Goal: Transaction & Acquisition: Purchase product/service

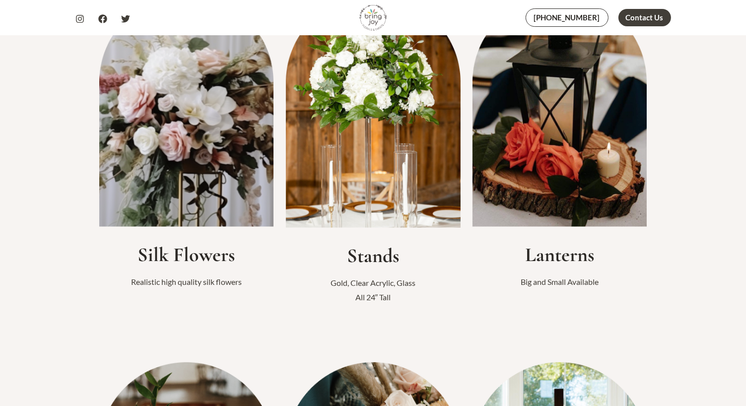
scroll to position [317, 0]
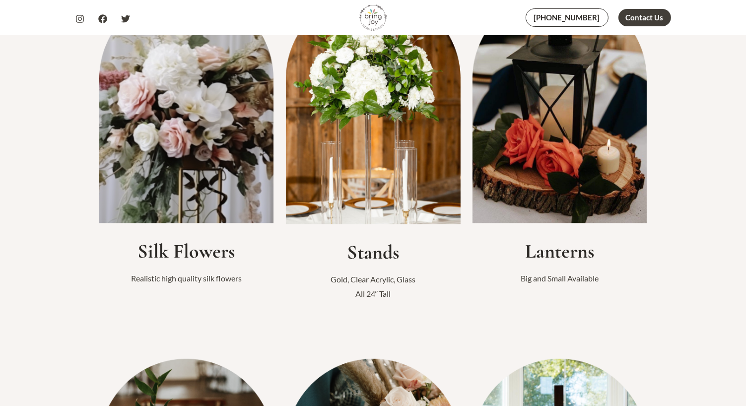
click at [206, 146] on img at bounding box center [186, 108] width 175 height 232
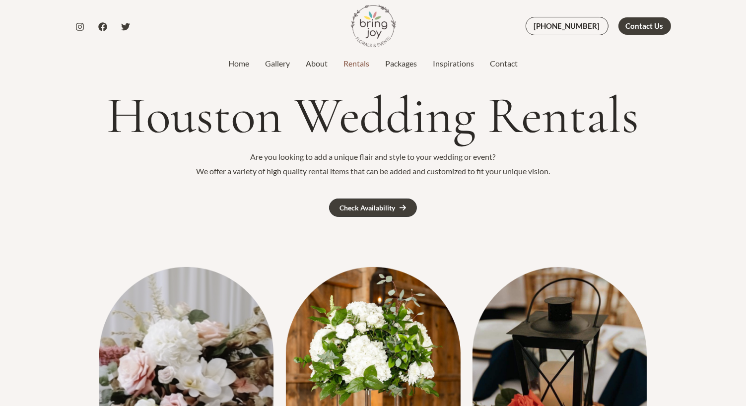
scroll to position [4, 0]
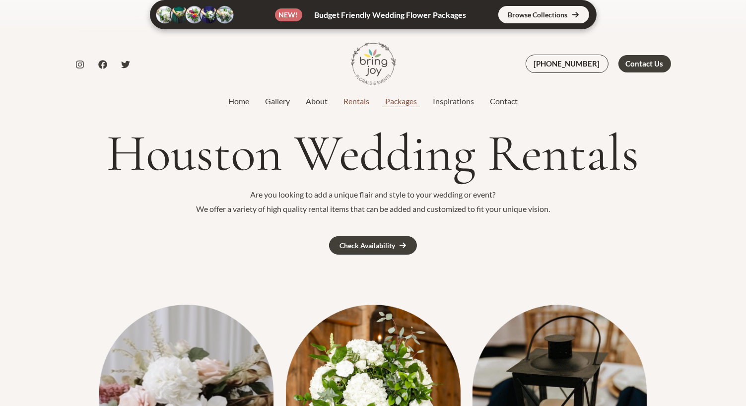
click at [409, 100] on link "Packages" at bounding box center [401, 101] width 48 height 12
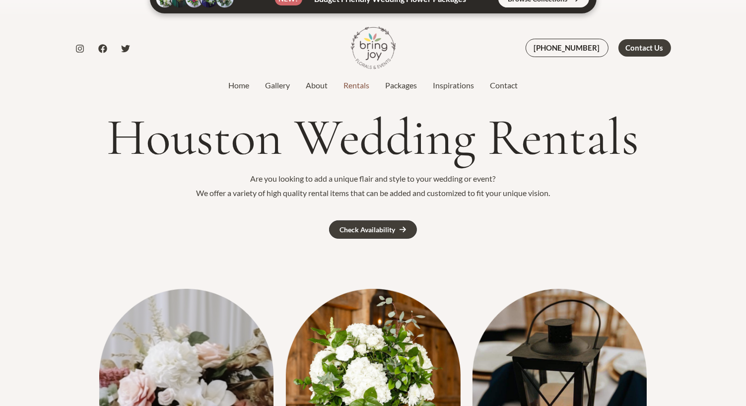
scroll to position [0, 0]
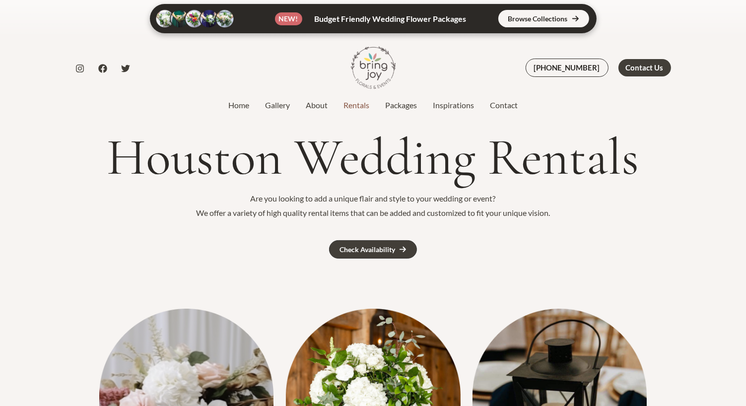
click at [546, 19] on link at bounding box center [373, 18] width 447 height 29
click at [415, 106] on link "Packages" at bounding box center [401, 105] width 48 height 12
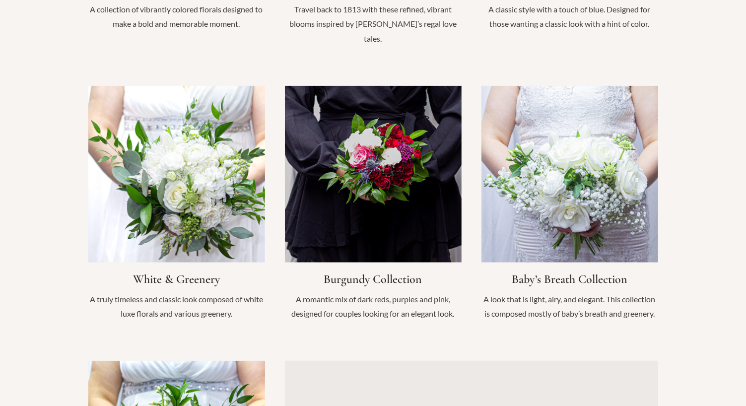
scroll to position [988, 0]
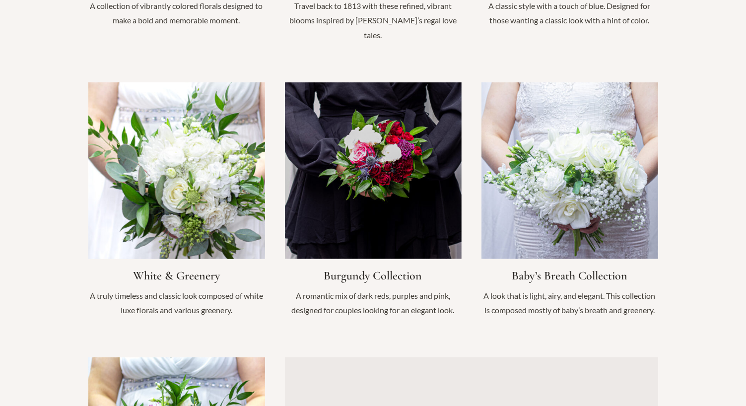
click at [203, 203] on link "Infobox Link" at bounding box center [176, 204] width 177 height 245
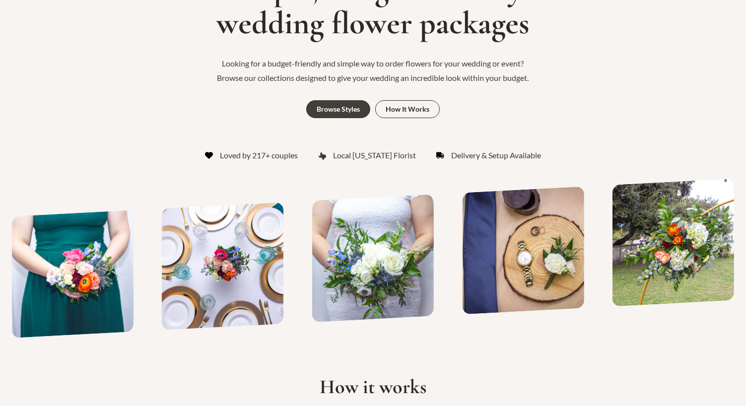
scroll to position [0, 0]
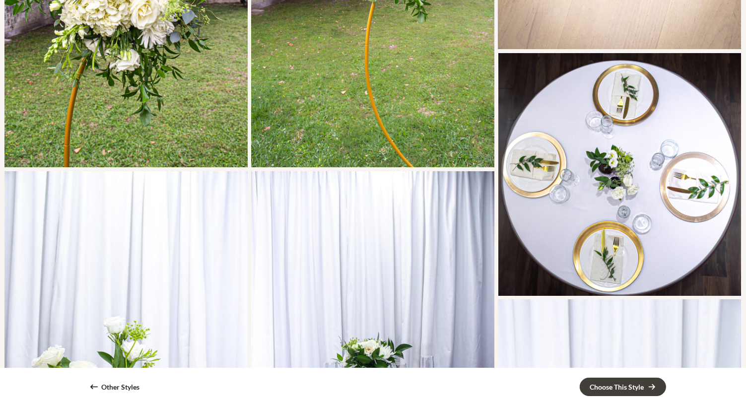
scroll to position [833, 0]
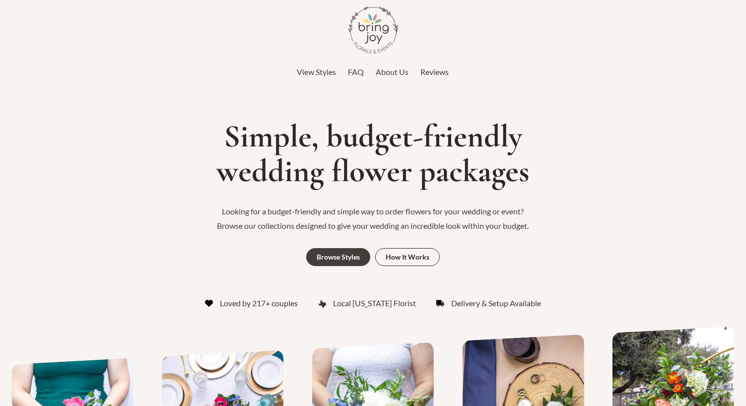
click at [314, 74] on span "View Styles" at bounding box center [316, 71] width 39 height 9
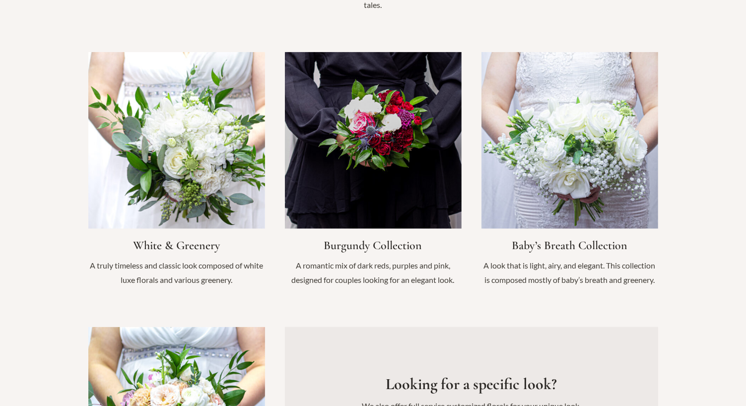
scroll to position [1018, 0]
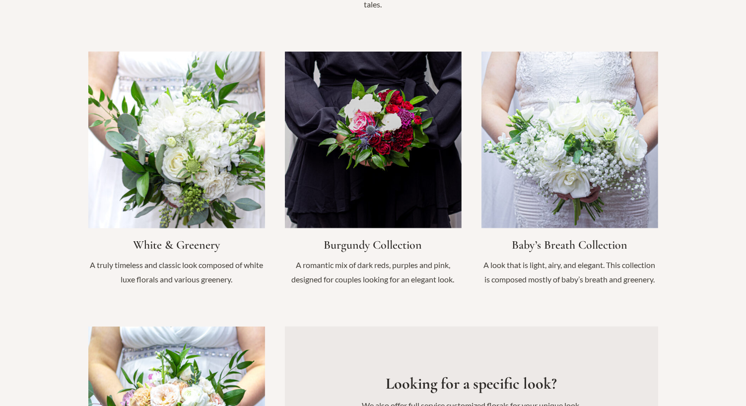
click at [196, 130] on link "Infobox Link" at bounding box center [176, 174] width 177 height 245
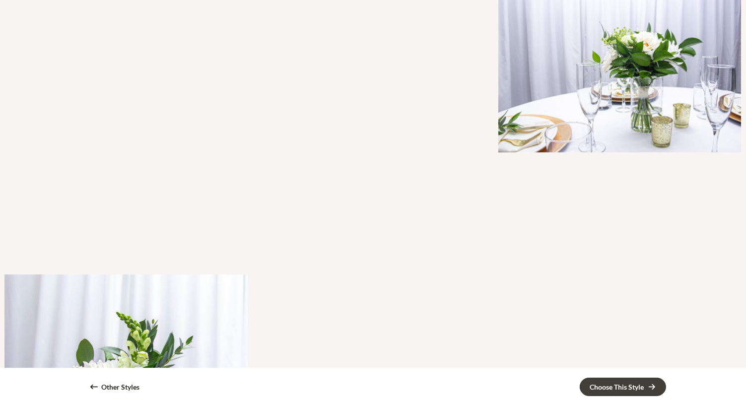
scroll to position [1540, 0]
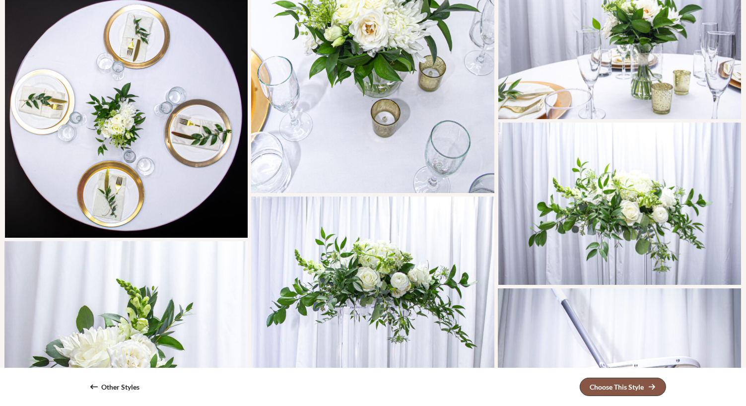
click at [603, 385] on div "Choose This Style" at bounding box center [617, 387] width 54 height 7
